Goal: Task Accomplishment & Management: Manage account settings

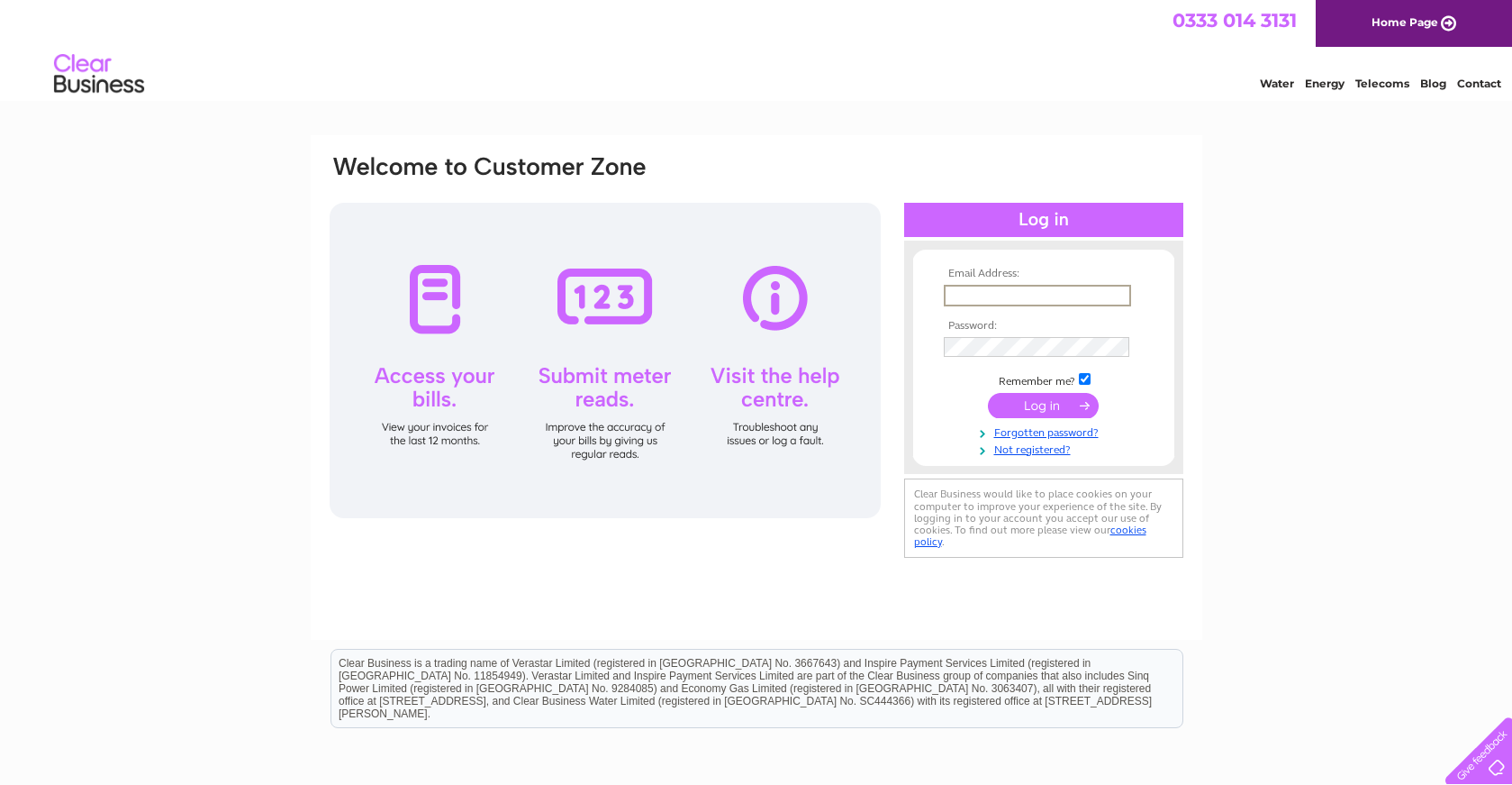
click at [1003, 291] on input "text" at bounding box center [1038, 296] width 188 height 22
type input "nicola@urpc.co.uk"
click at [1010, 399] on input "submit" at bounding box center [1043, 403] width 111 height 25
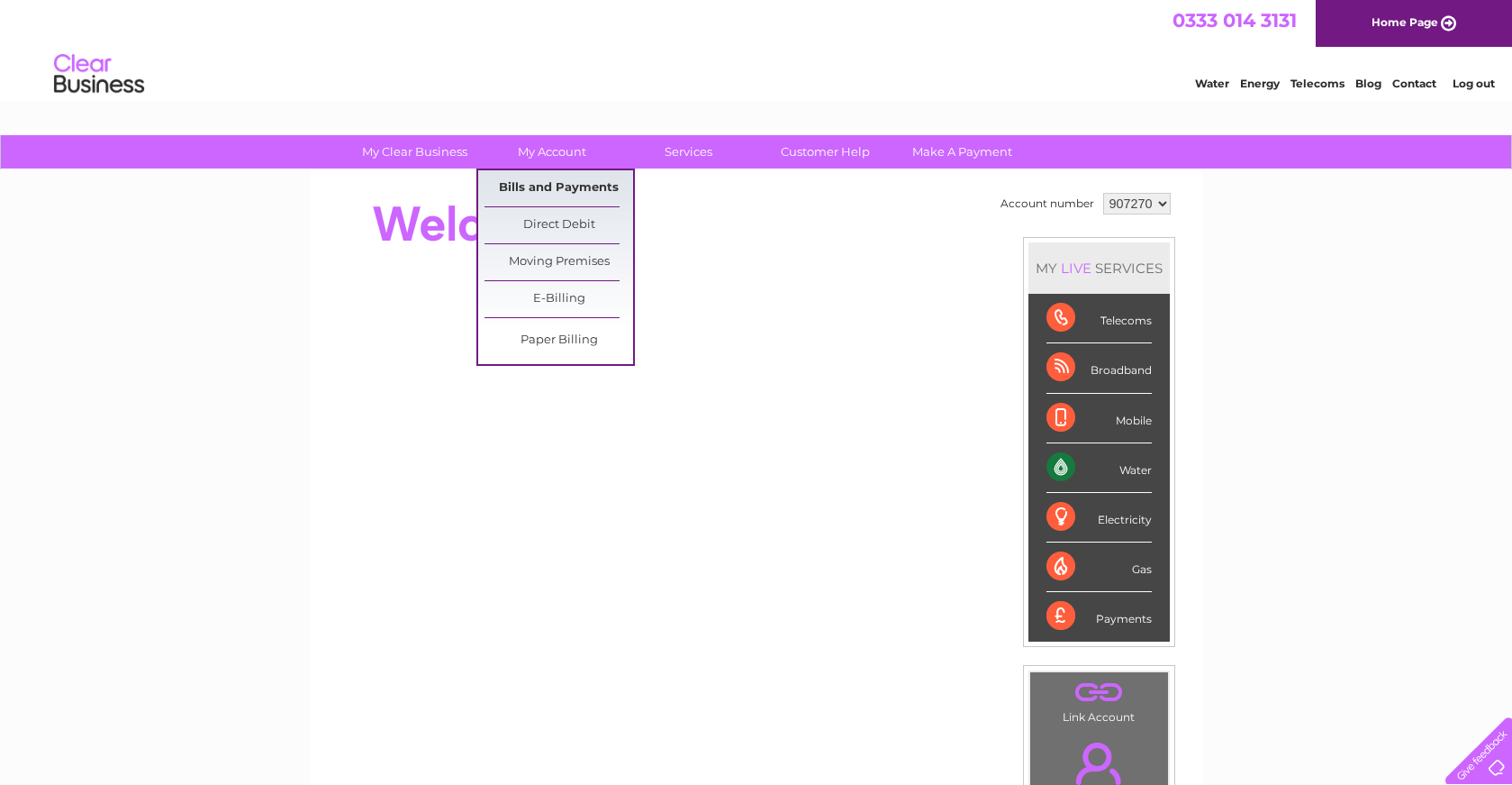
click at [573, 184] on link "Bills and Payments" at bounding box center [558, 189] width 148 height 36
click at [544, 184] on link "Bills and Payments" at bounding box center [558, 189] width 148 height 36
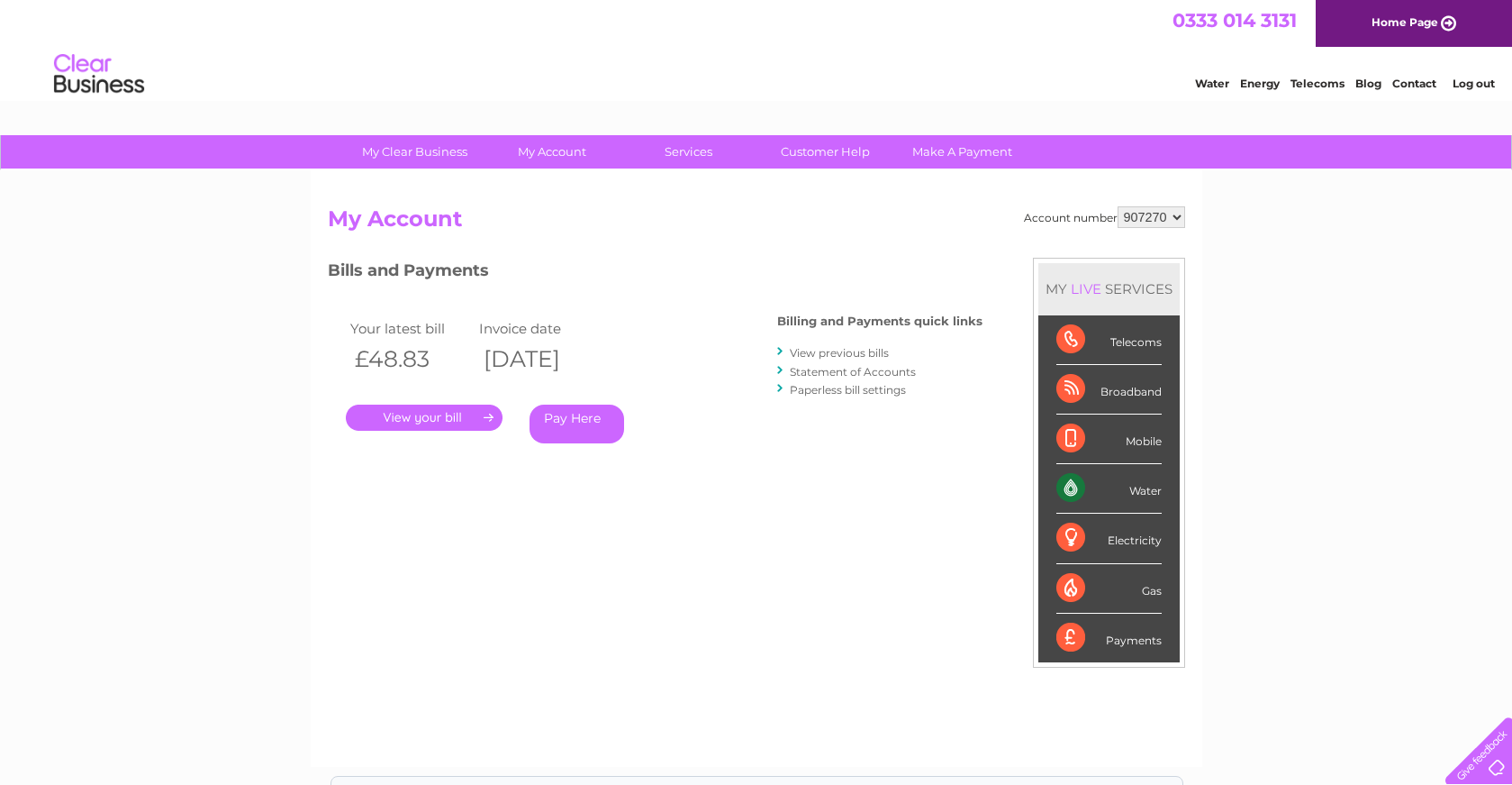
click at [431, 415] on link "." at bounding box center [424, 417] width 157 height 26
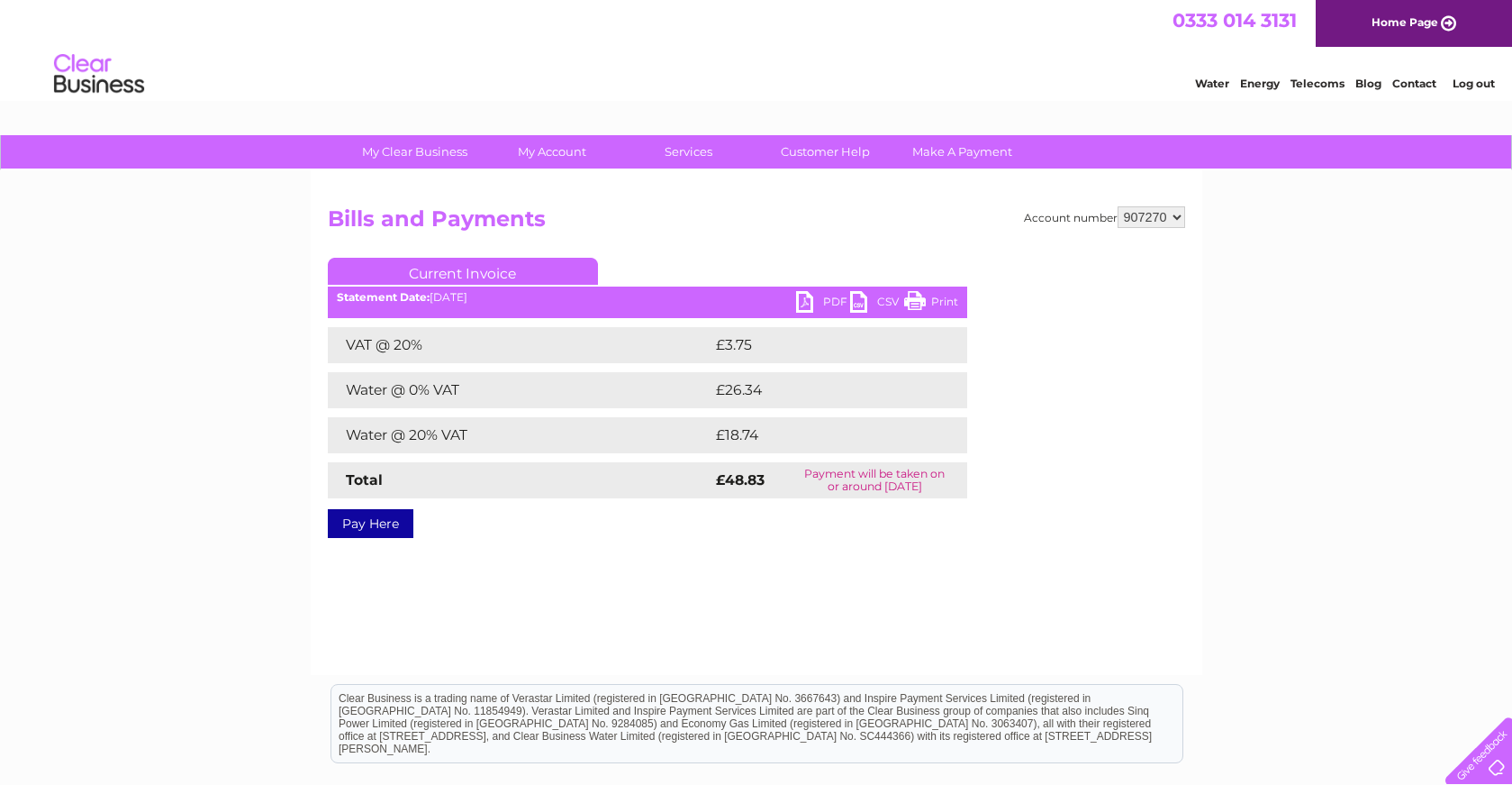
click at [807, 299] on link "PDF" at bounding box center [822, 304] width 54 height 26
